Goal: Task Accomplishment & Management: Manage account settings

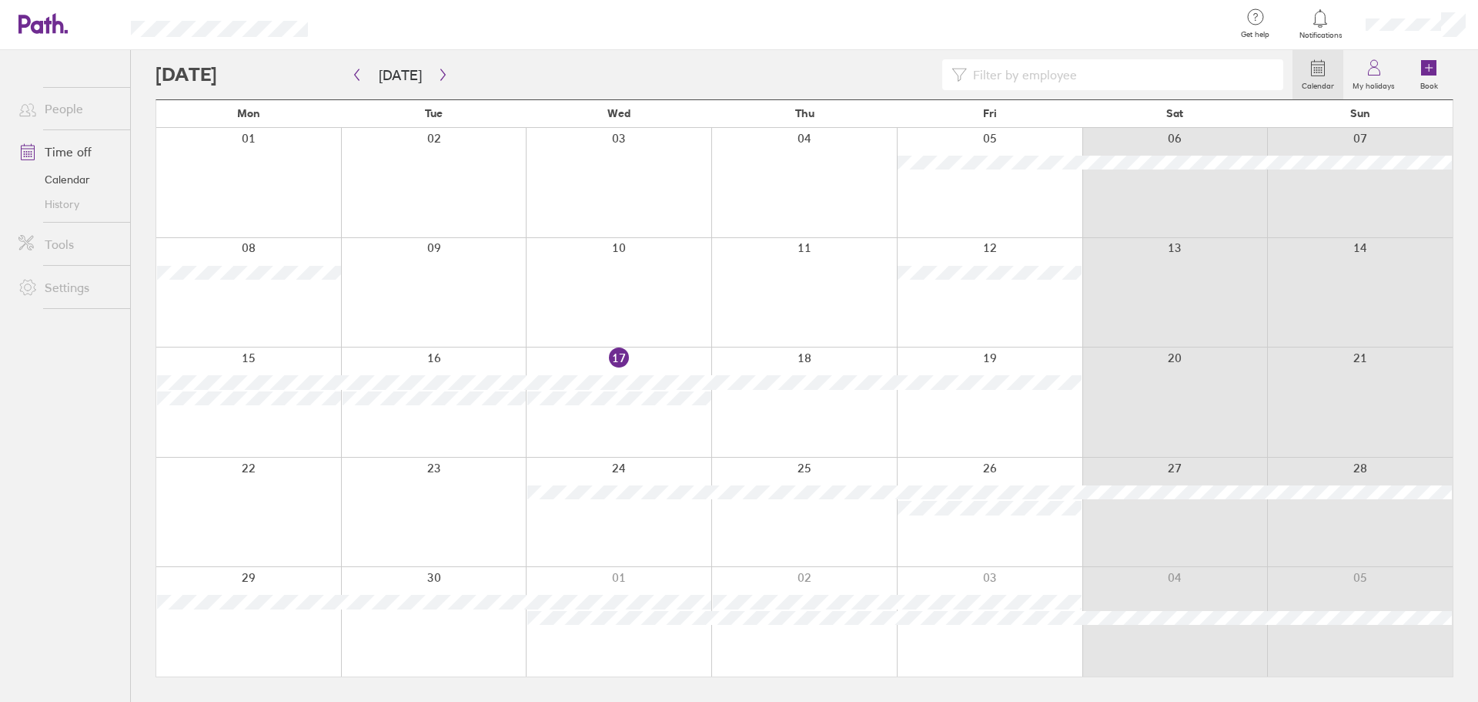
click at [1006, 400] on div at bounding box center [990, 401] width 186 height 109
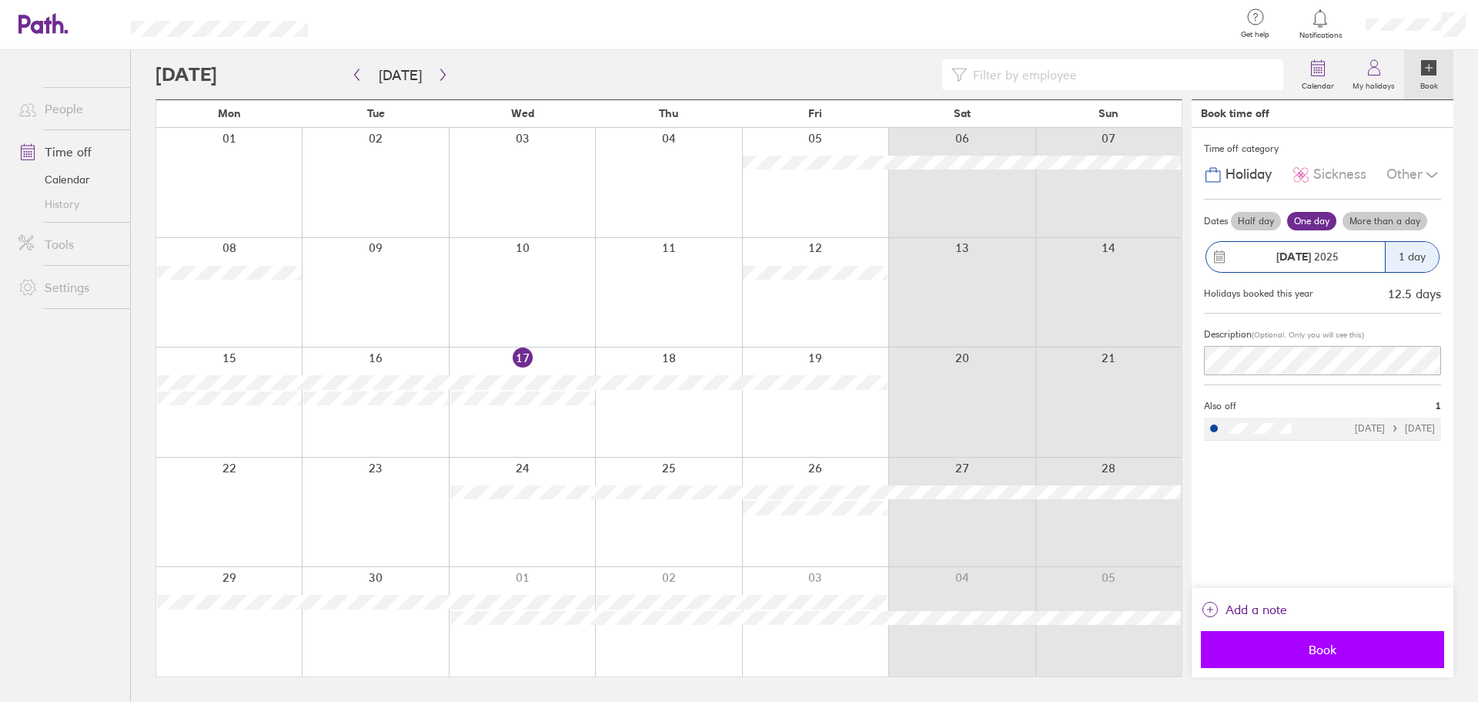
click at [1376, 651] on span "Book" at bounding box center [1323, 649] width 222 height 14
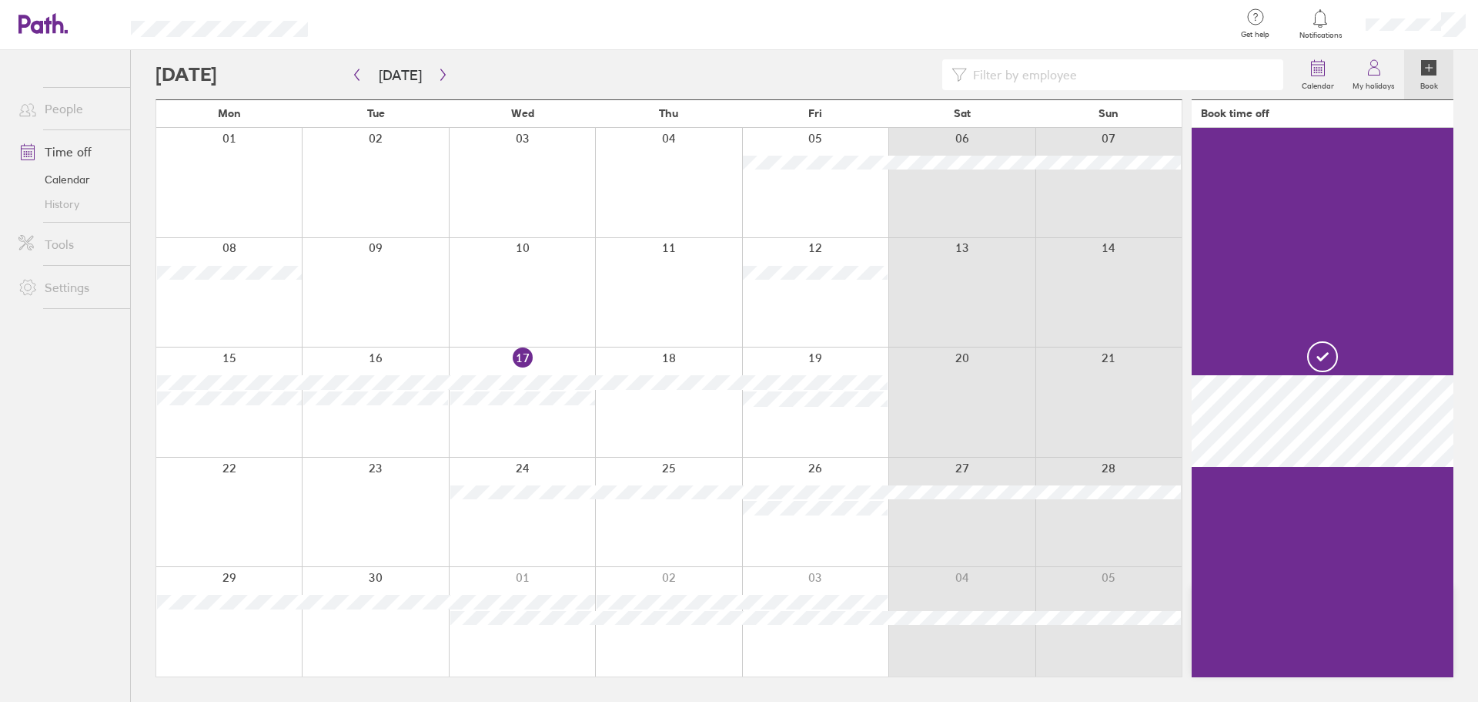
click at [189, 477] on div at bounding box center [229, 511] width 146 height 109
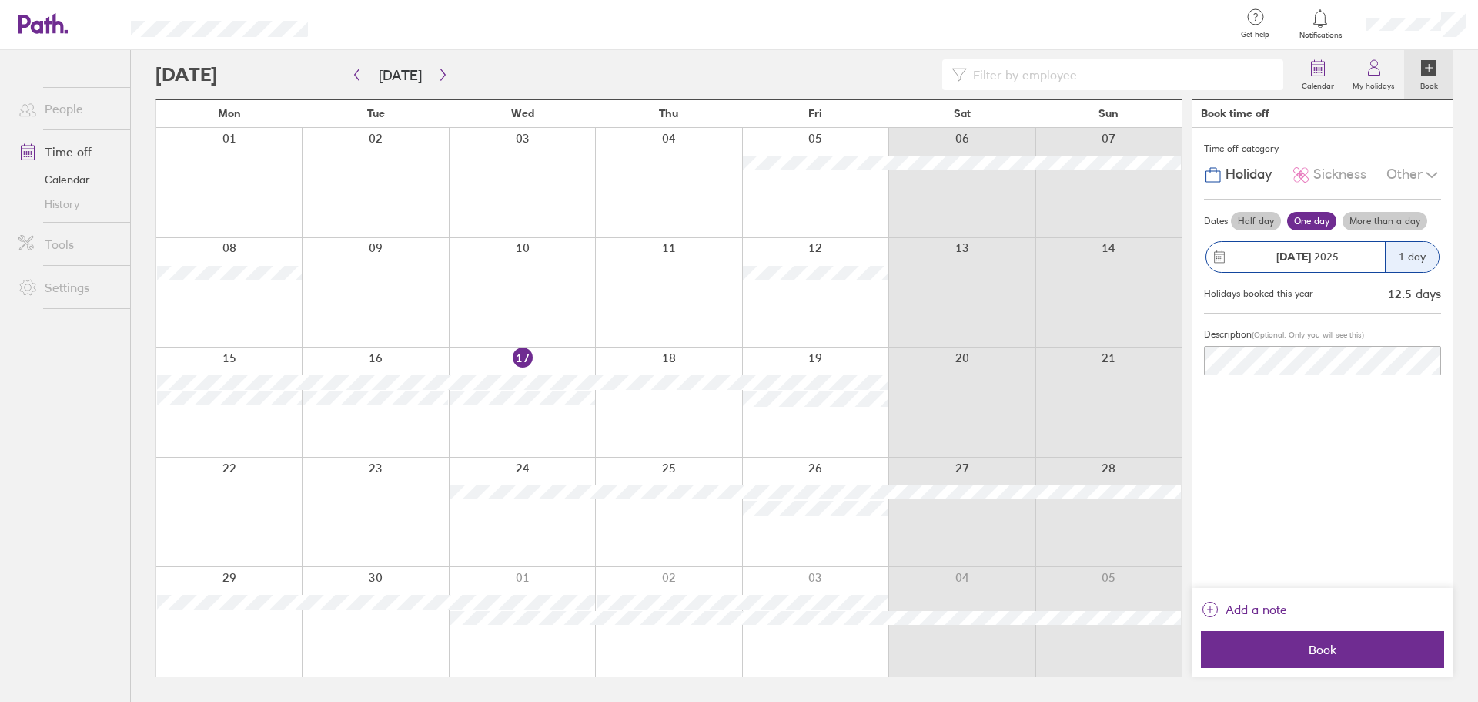
click at [186, 482] on div at bounding box center [229, 511] width 146 height 109
click at [1300, 639] on button "Book" at bounding box center [1322, 649] width 243 height 37
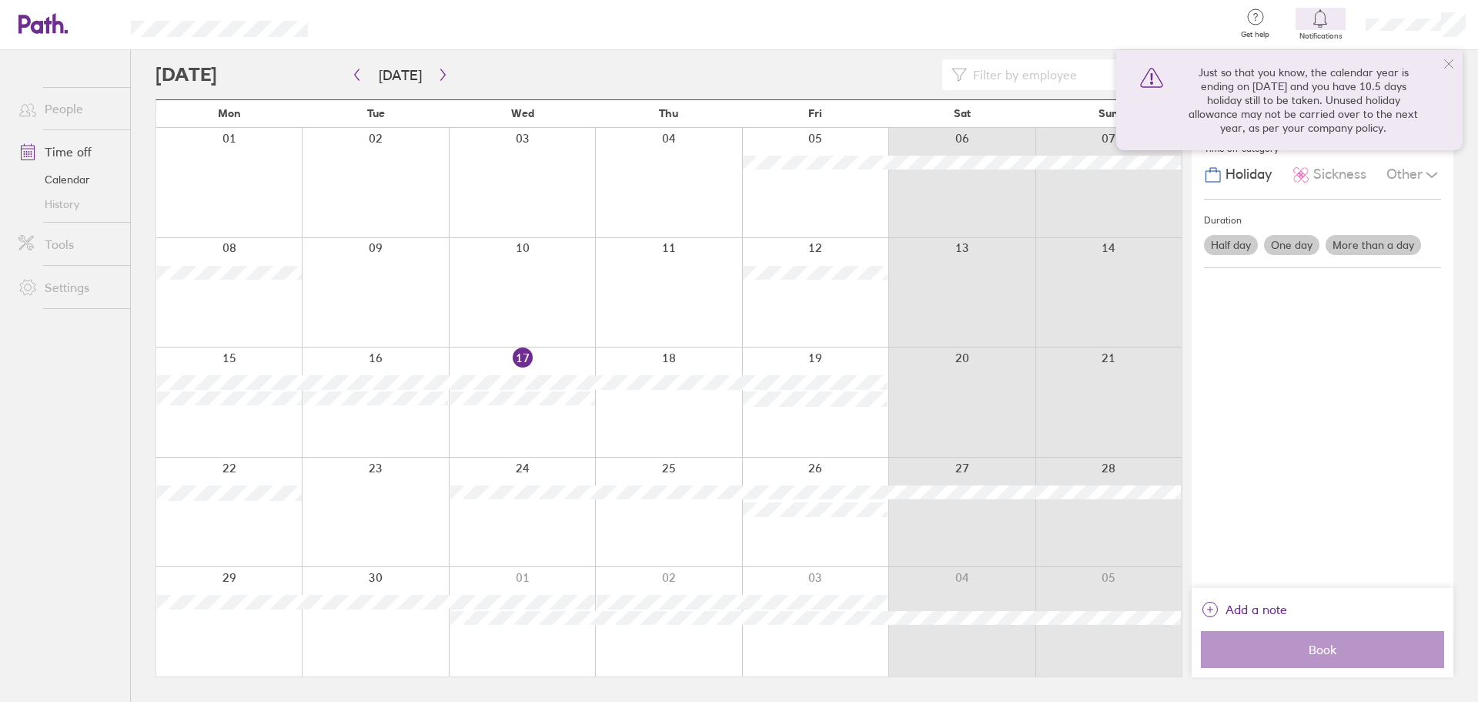
click at [1447, 59] on icon at bounding box center [1449, 64] width 12 height 12
